Goal: Information Seeking & Learning: Learn about a topic

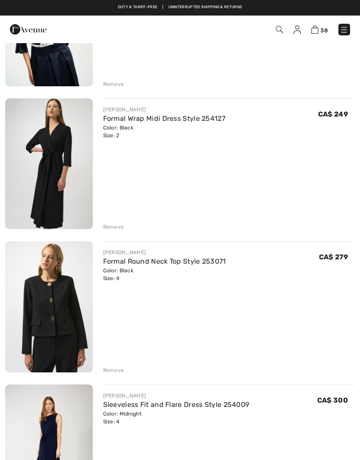
click at [349, 24] on link at bounding box center [344, 30] width 12 height 12
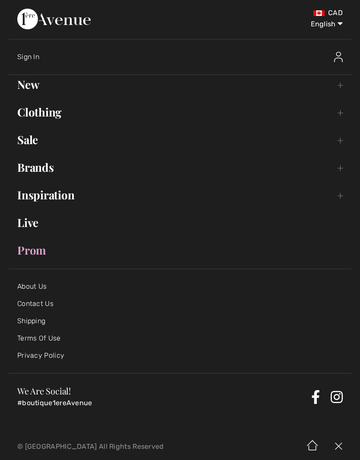
click at [37, 174] on link "Brands Open submenu" at bounding box center [180, 167] width 343 height 19
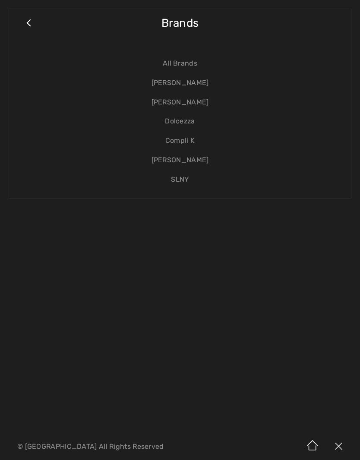
click at [182, 121] on link "Dolcezza" at bounding box center [180, 121] width 325 height 19
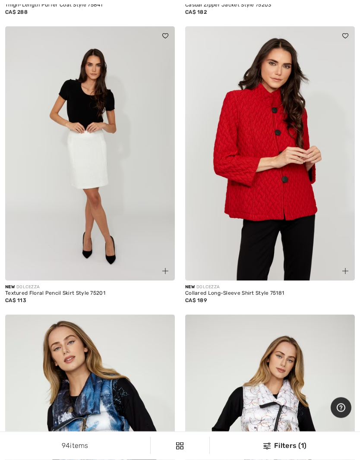
scroll to position [2683, 0]
click at [296, 186] on img at bounding box center [270, 153] width 170 height 255
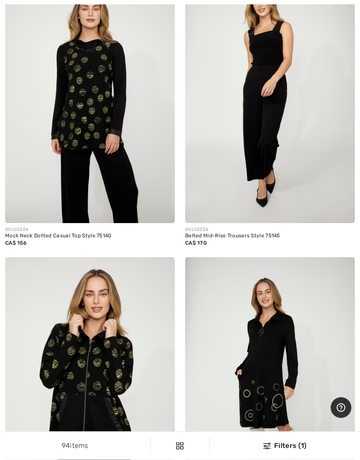
scroll to position [5920, 0]
click at [312, 174] on img at bounding box center [270, 96] width 170 height 255
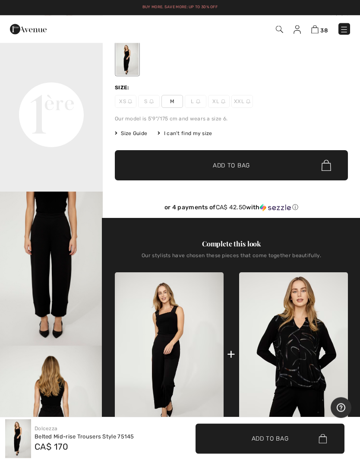
scroll to position [81, 0]
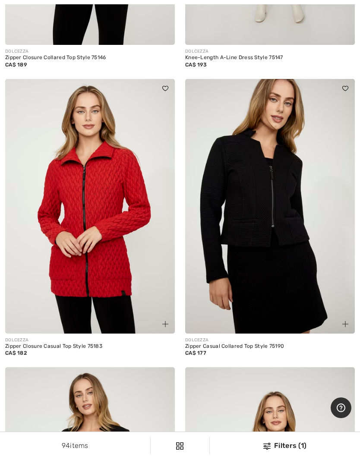
scroll to position [6418, 0]
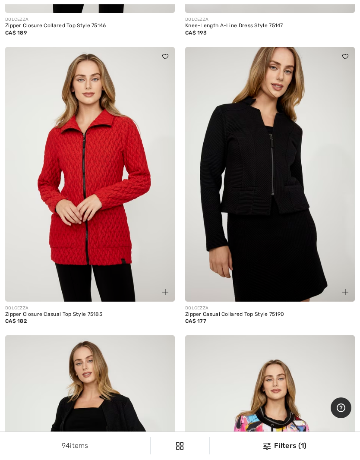
click at [307, 240] on img at bounding box center [270, 174] width 170 height 255
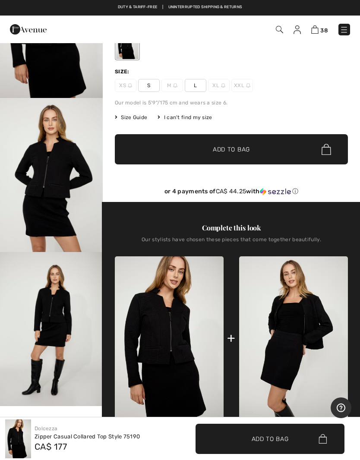
scroll to position [95, 0]
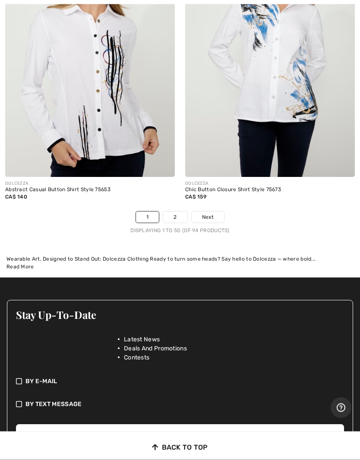
scroll to position [7764, 0]
click at [184, 211] on link "2" at bounding box center [175, 216] width 24 height 11
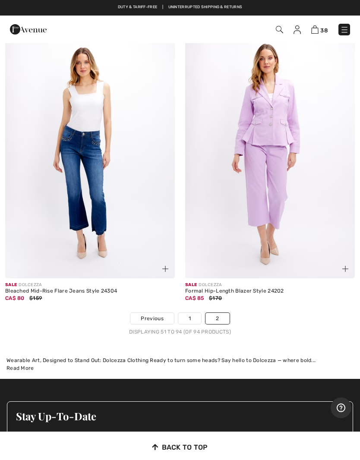
scroll to position [6686, 0]
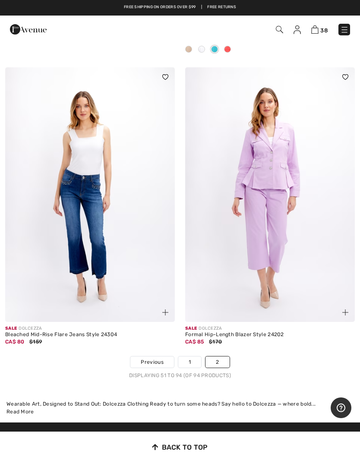
click at [315, 205] on img at bounding box center [270, 194] width 170 height 255
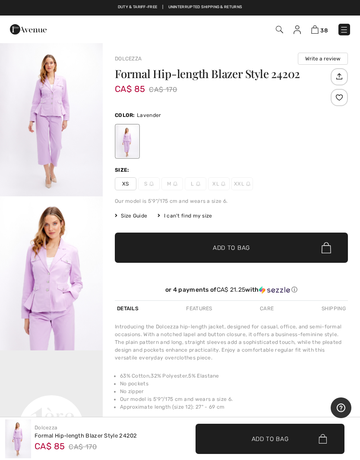
click at [40, 235] on img "2 / 4" at bounding box center [51, 273] width 103 height 154
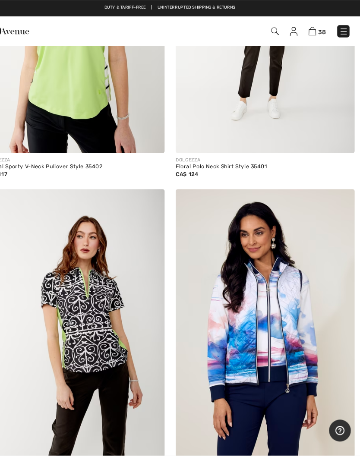
scroll to position [5339, 0]
